Goal: Information Seeking & Learning: Learn about a topic

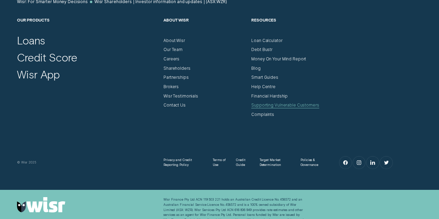
scroll to position [1743, 0]
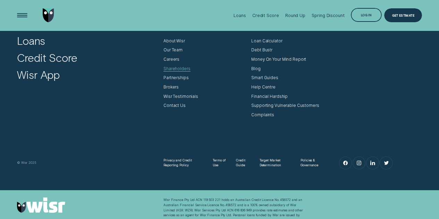
click at [177, 69] on div "Shareholders" at bounding box center [177, 68] width 27 height 5
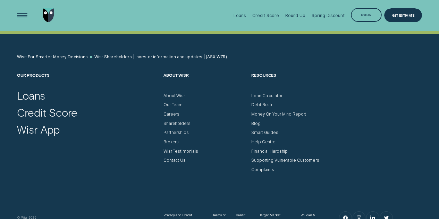
scroll to position [1686, 0]
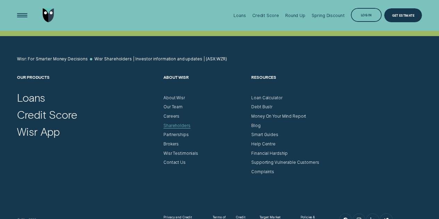
click at [169, 125] on div "Shareholders" at bounding box center [177, 125] width 27 height 5
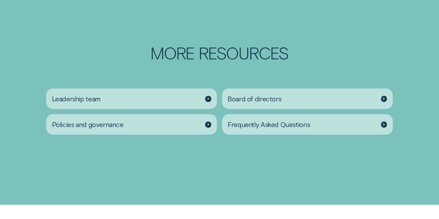
scroll to position [777, 0]
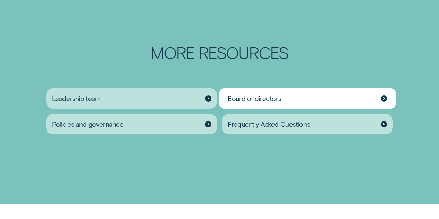
click at [264, 97] on span "Board of directors" at bounding box center [254, 98] width 53 height 8
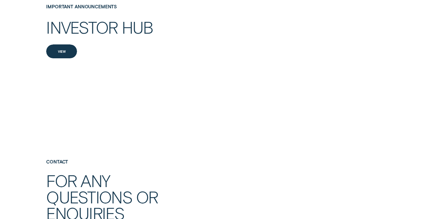
scroll to position [1025, 0]
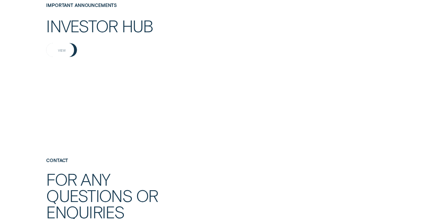
click at [61, 53] on div "View" at bounding box center [61, 50] width 31 height 14
